Goal: Task Accomplishment & Management: Use online tool/utility

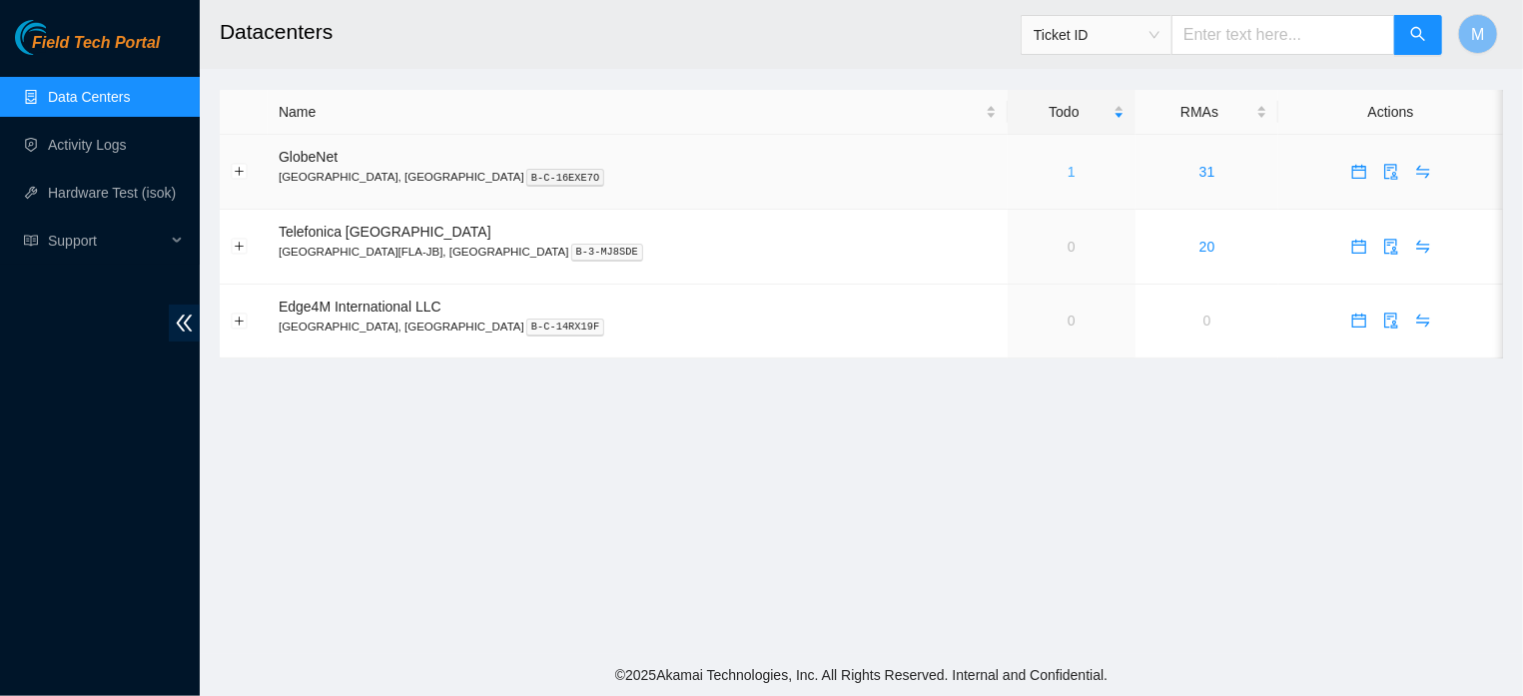
click at [1067, 170] on link "1" at bounding box center [1071, 172] width 8 height 16
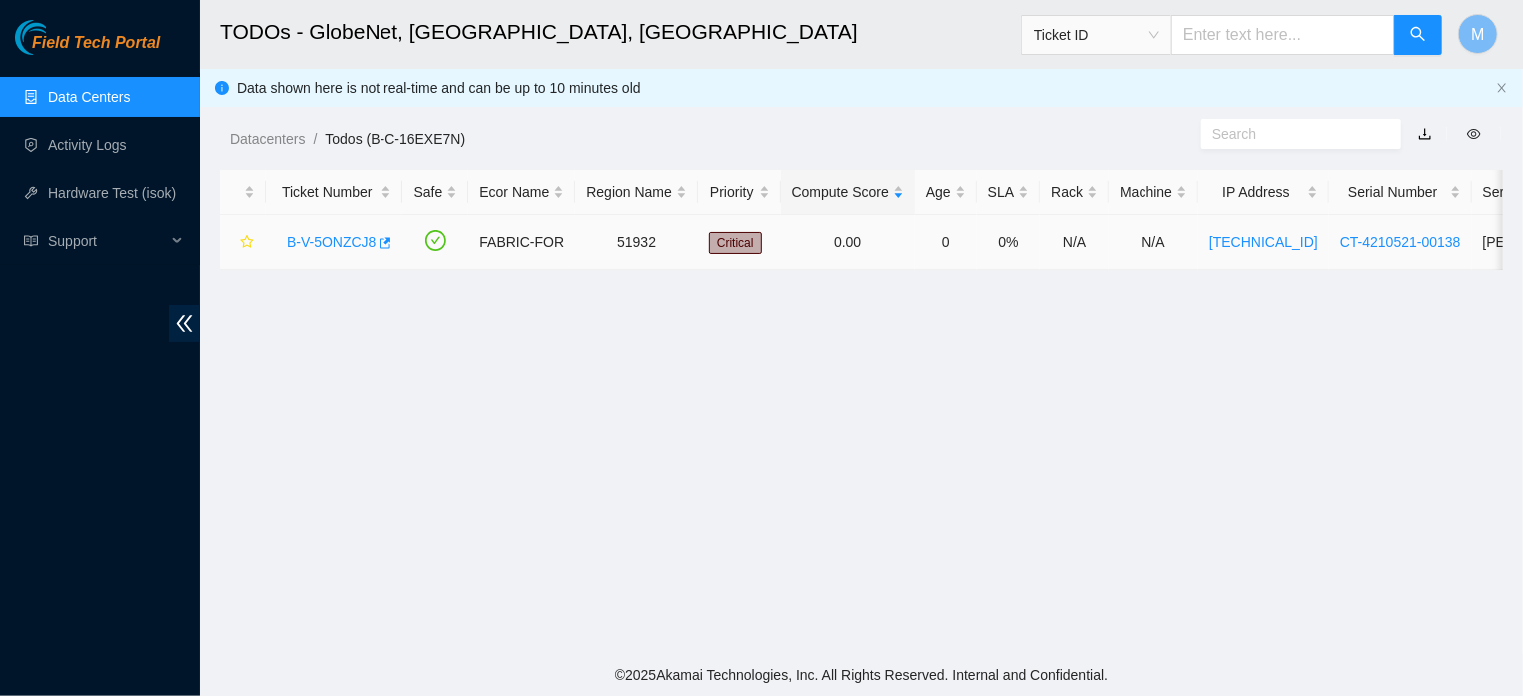
click at [335, 236] on link "B-V-5ONZCJ8" at bounding box center [331, 242] width 89 height 16
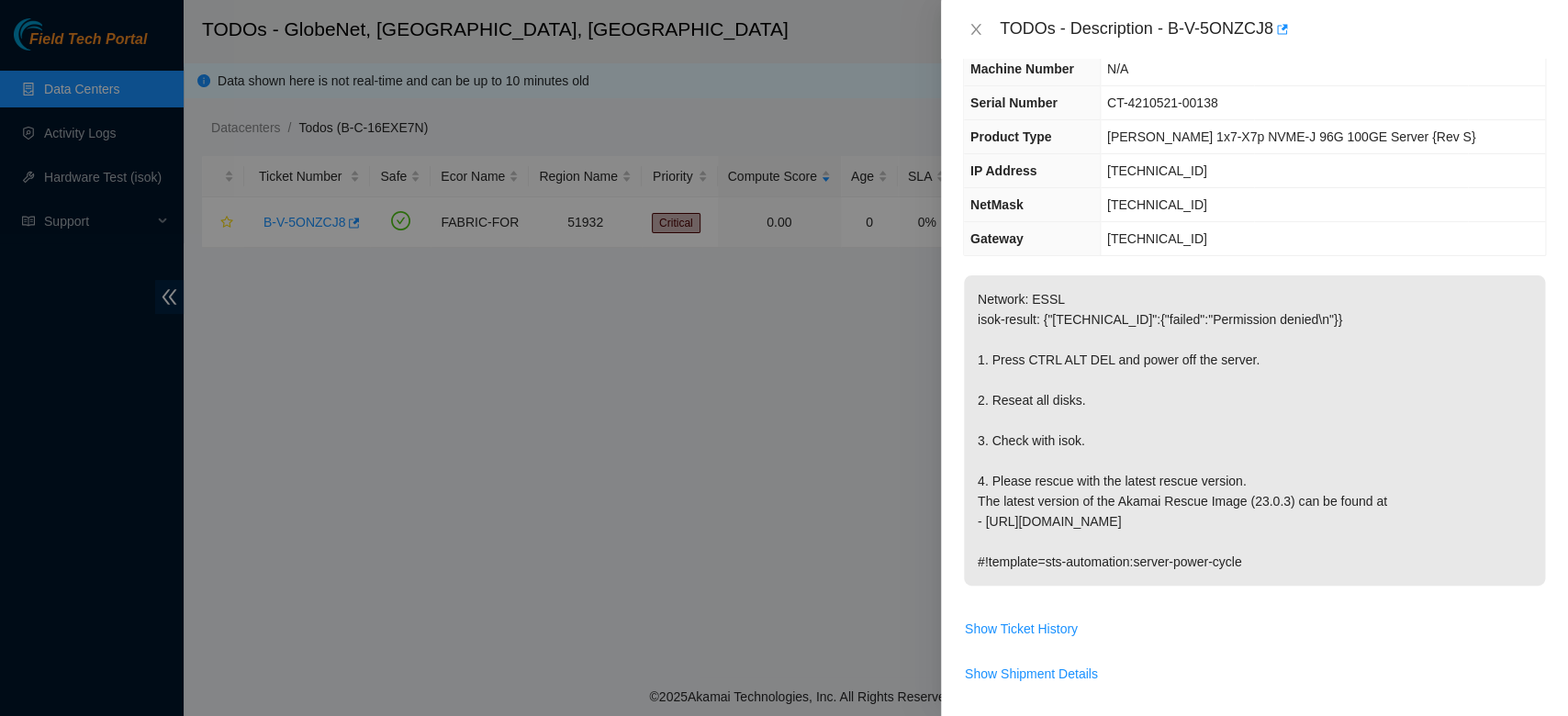
scroll to position [17, 0]
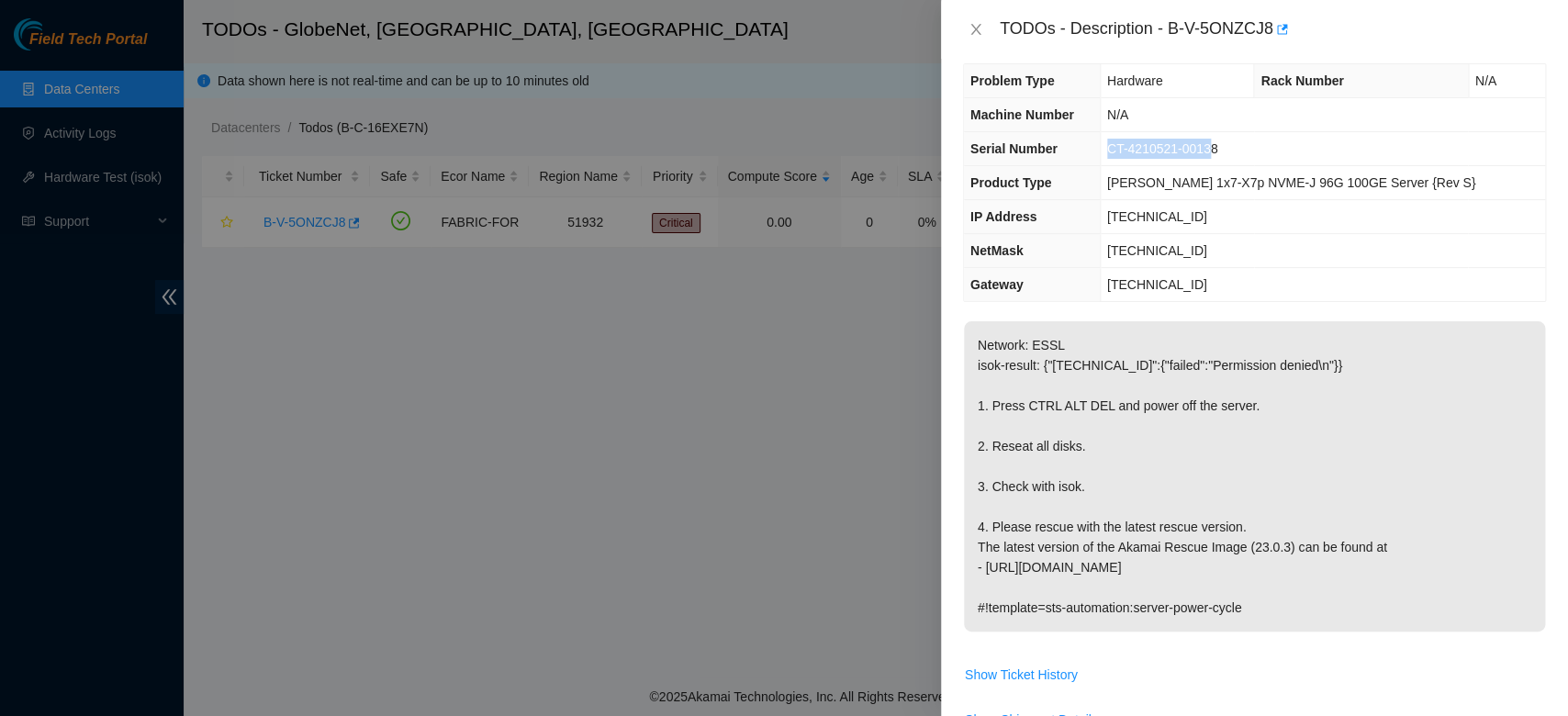
drag, startPoint x: 1233, startPoint y: 150, endPoint x: 1133, endPoint y: 159, distance: 100.4
click at [1132, 159] on td "CT-4210521-00138" at bounding box center [1322, 149] width 445 height 34
click at [1253, 141] on td "CT-4210521-00138" at bounding box center [1322, 149] width 445 height 34
click at [1219, 150] on span "CT-4210521-00138" at bounding box center [1162, 149] width 111 height 15
drag, startPoint x: 1239, startPoint y: 150, endPoint x: 1116, endPoint y: 159, distance: 123.3
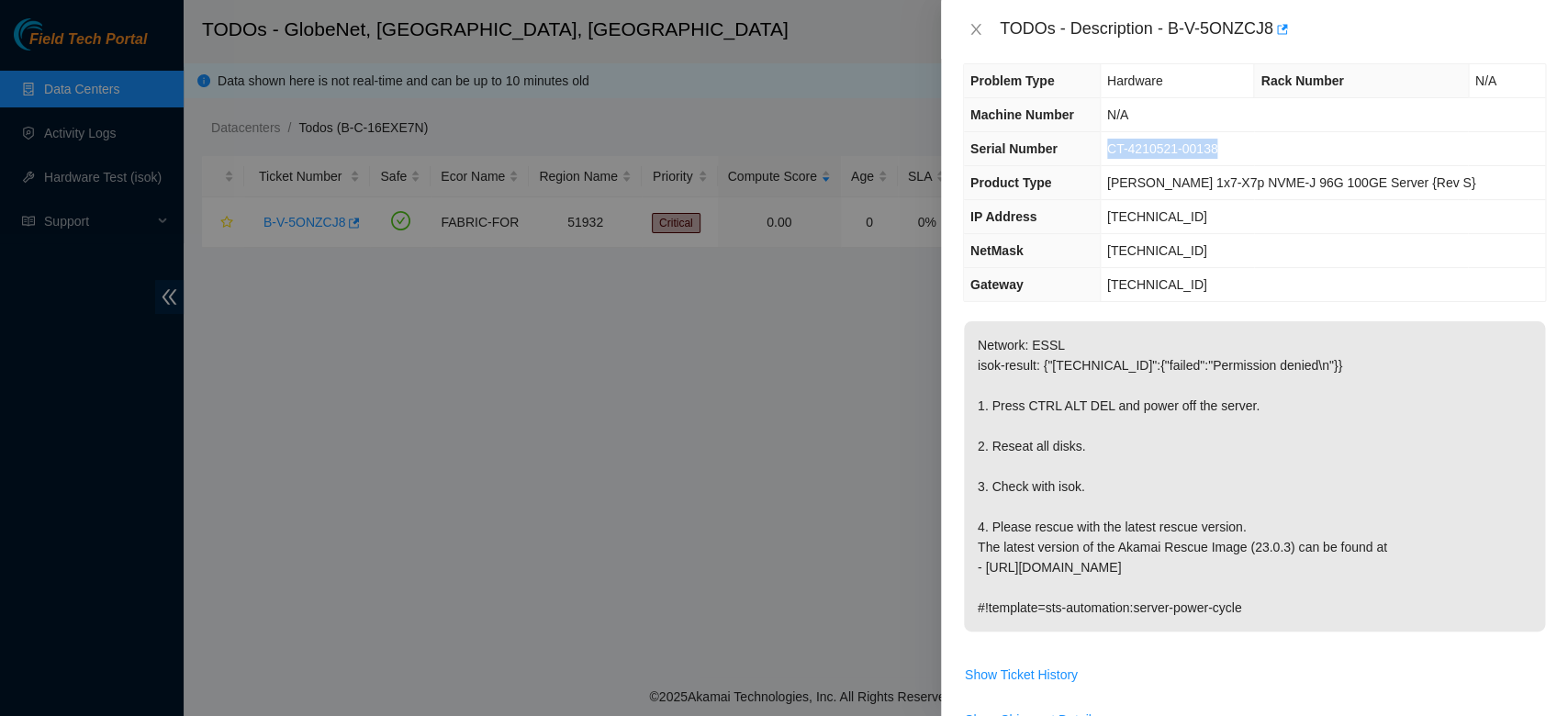
click at [1116, 159] on tr "Serial Number CT-4210521-00138" at bounding box center [1254, 149] width 581 height 34
copy tr "CT-4210521-00138"
click at [969, 28] on icon "close" at bounding box center [976, 29] width 15 height 15
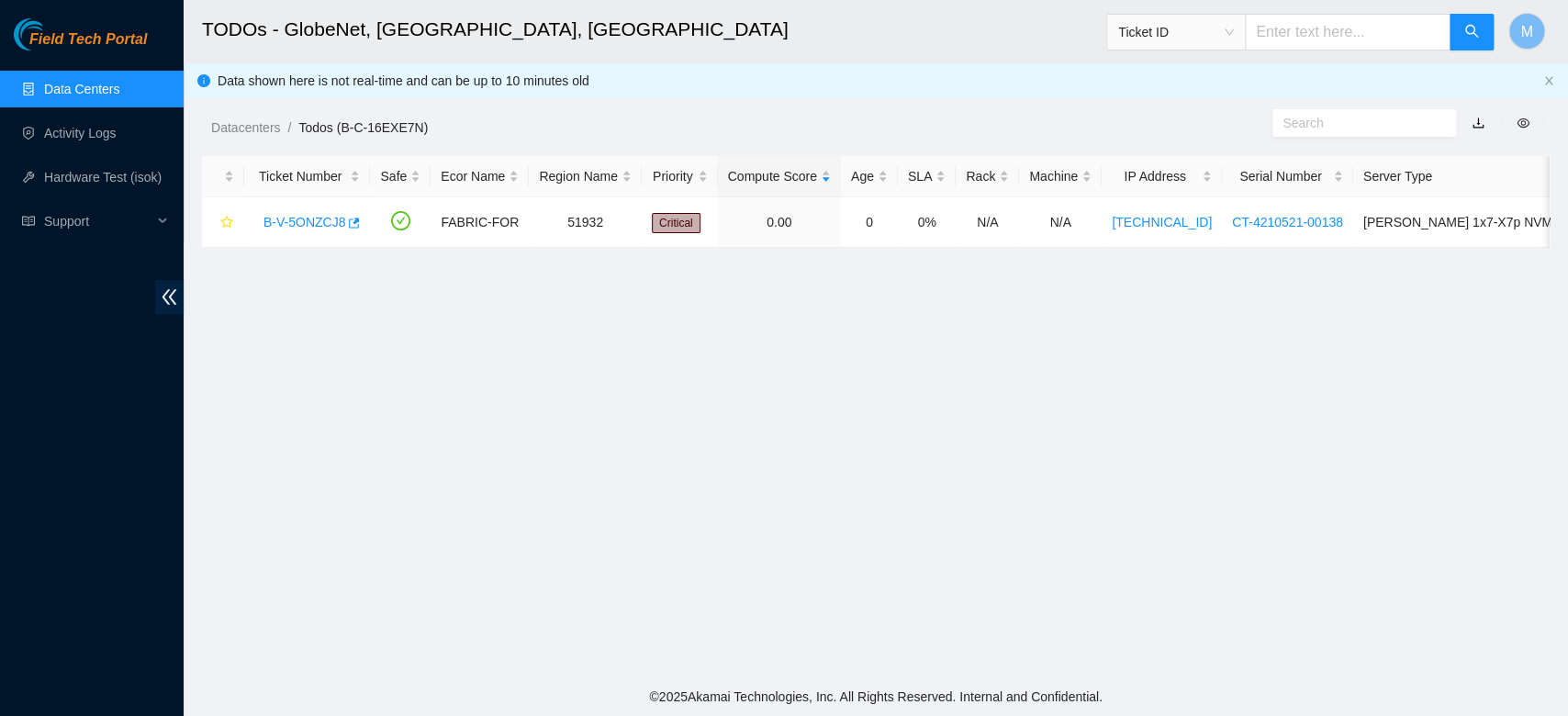
click at [1400, 28] on div "TODOs - Description - undefined Problem Type N/A Rack Number N/A Machine Number…" at bounding box center [1568, 358] width 0 height 716
click at [107, 170] on link "Hardware Test (isok)" at bounding box center [103, 177] width 118 height 15
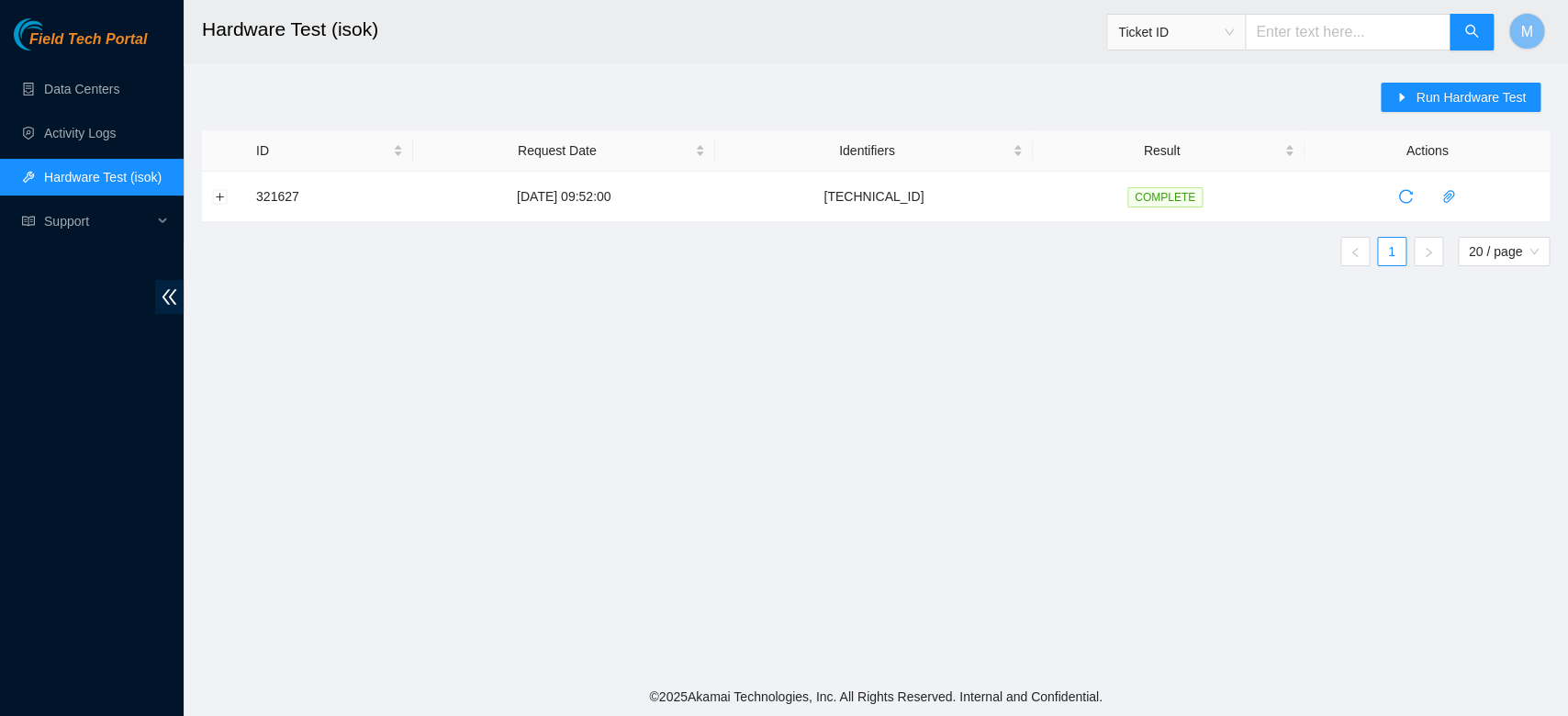
click at [1234, 31] on span "Ticket ID" at bounding box center [1176, 32] width 116 height 28
click at [1166, 185] on div "Serial Number" at bounding box center [1185, 186] width 116 height 20
click at [1288, 36] on input "text" at bounding box center [1348, 32] width 206 height 37
paste input "CT-4210521-00138"
type input "CT-4210521-00138"
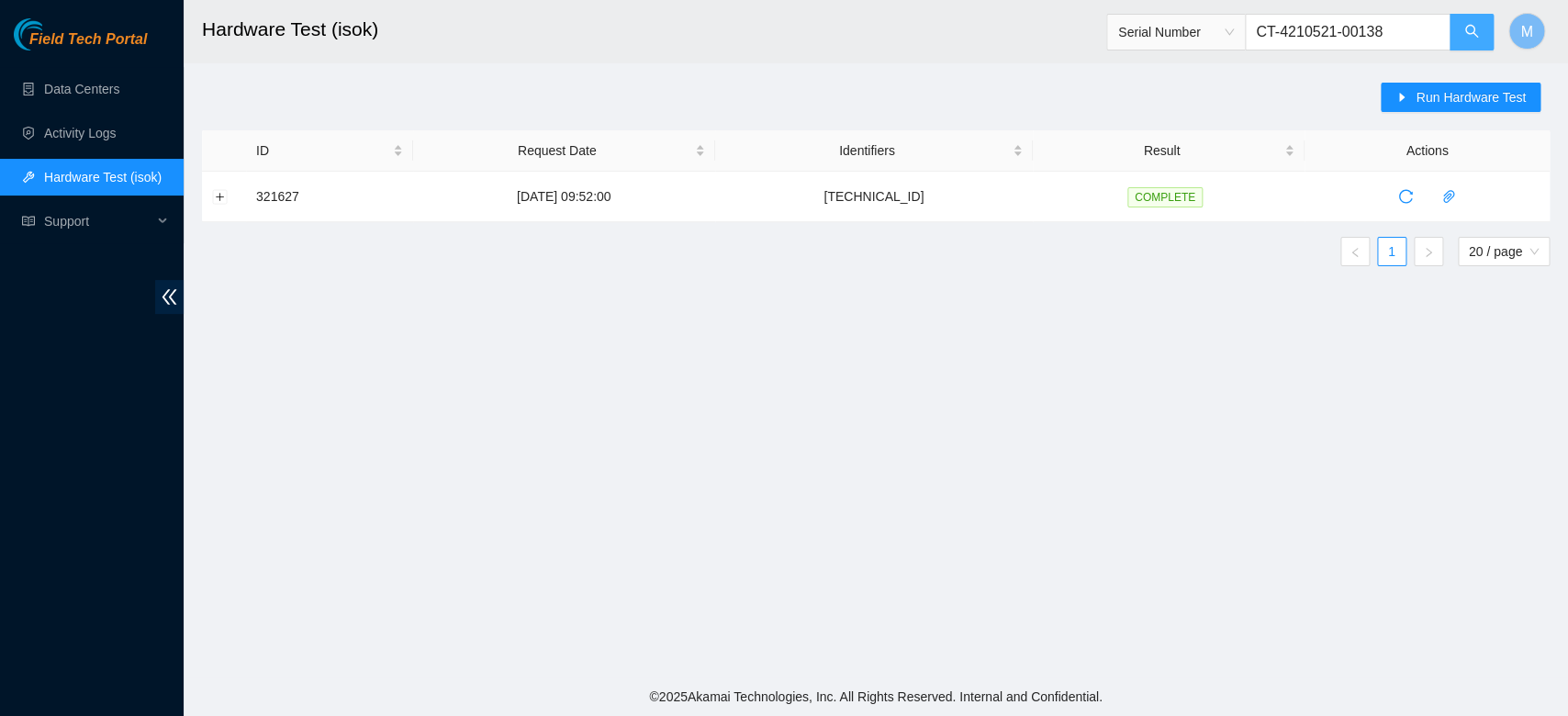
click at [1400, 32] on icon "search" at bounding box center [1472, 31] width 15 height 15
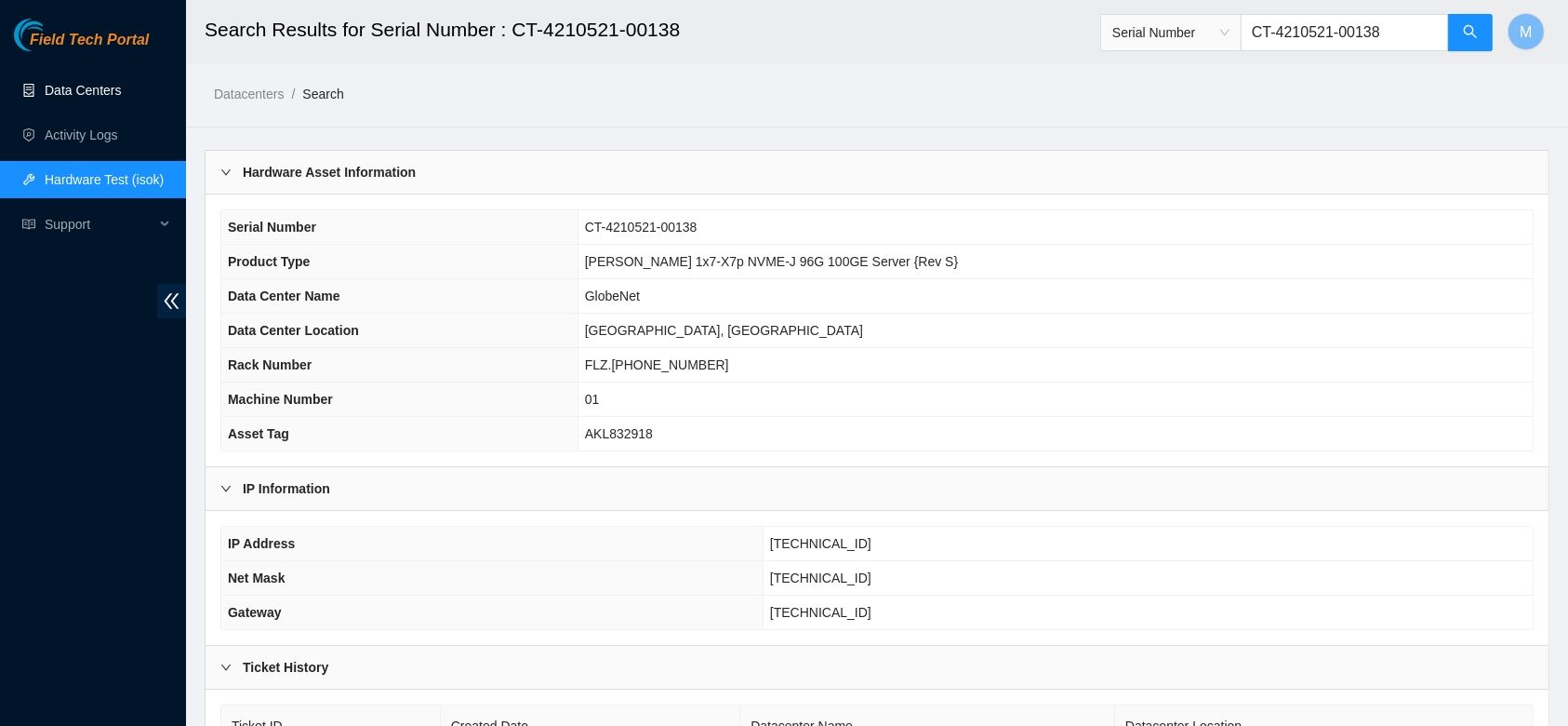
click at [96, 87] on link "Data Centers" at bounding box center [83, 90] width 76 height 15
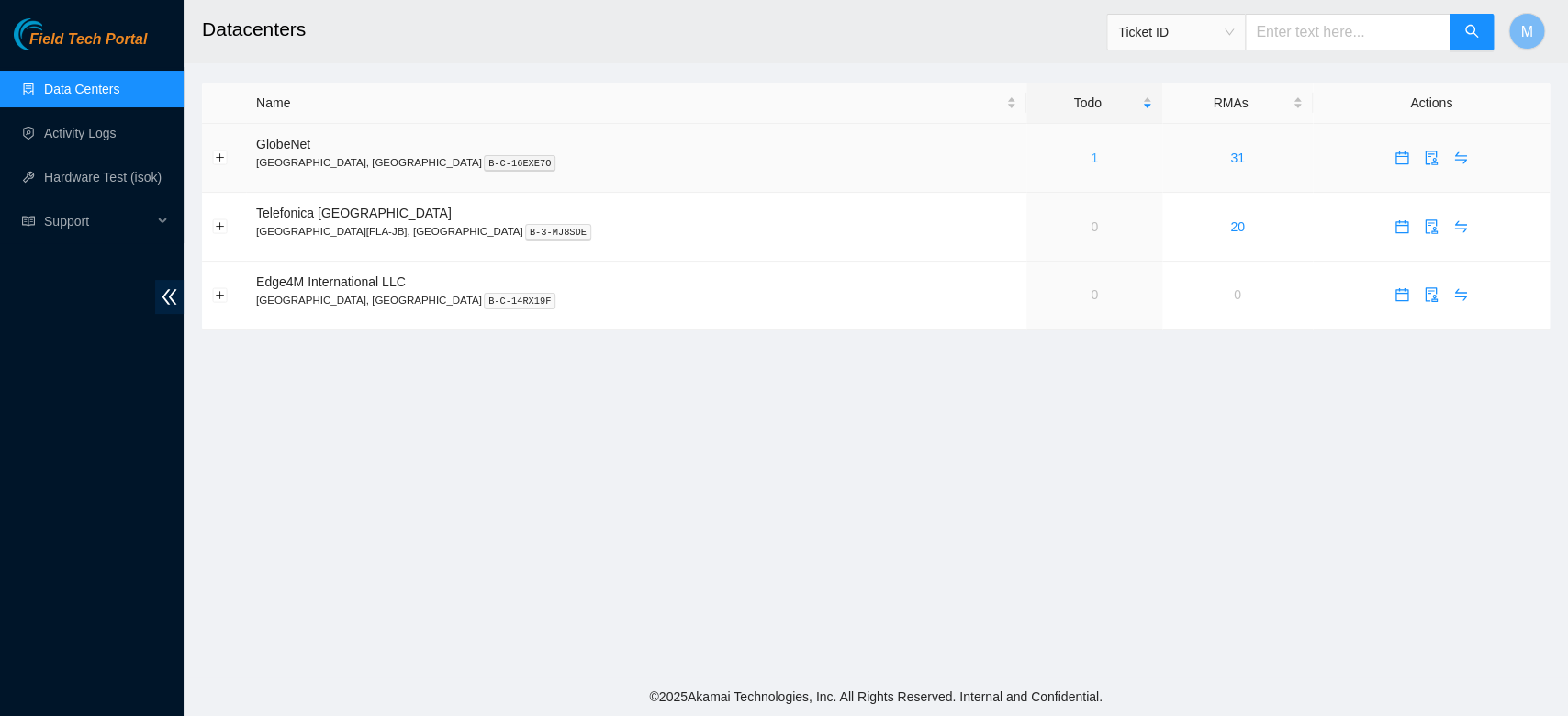
click at [1091, 157] on link "1" at bounding box center [1094, 158] width 7 height 15
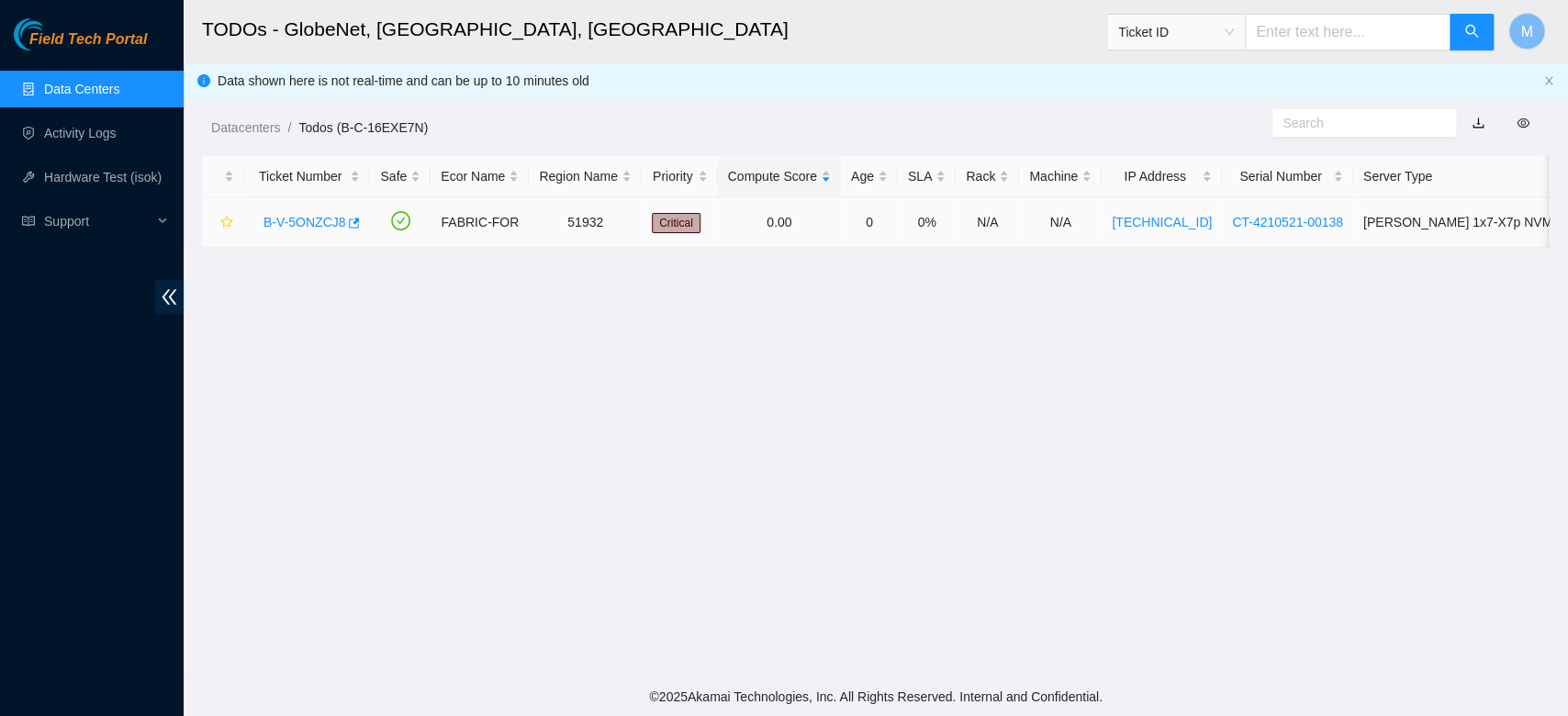
click at [311, 216] on link "B-V-5ONZCJ8" at bounding box center [304, 222] width 82 height 15
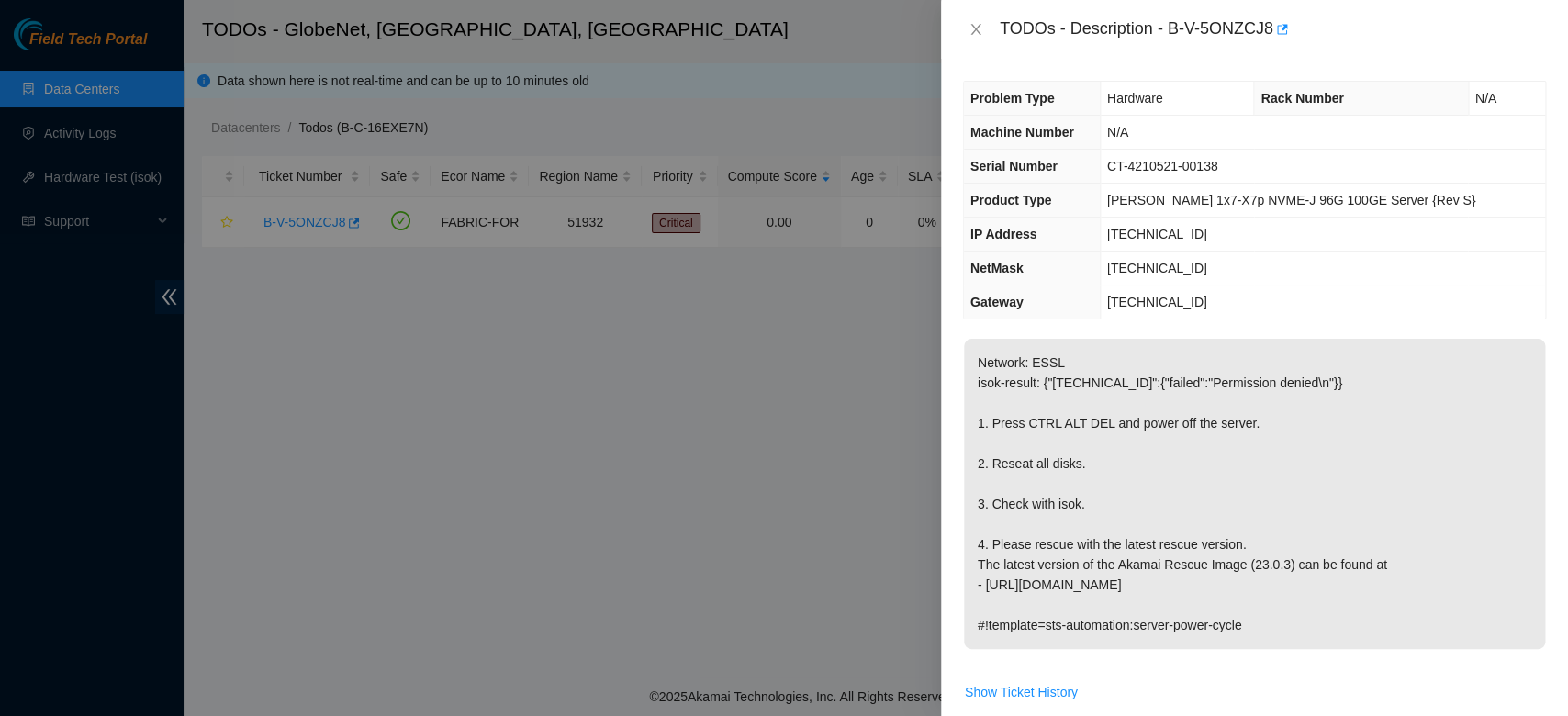
drag, startPoint x: 979, startPoint y: 365, endPoint x: 1330, endPoint y: 638, distance: 444.7
click at [1330, 638] on p "Network: ESSL isok-result: {"23.12.41.196":{"failed":"Permission denied\n"}} 1.…" at bounding box center [1254, 493] width 581 height 310
copy p "Network: ESSL isok-result: {"23.12.41.196":{"failed":"Permission denied\n"}} 1.…"
